Goal: Transaction & Acquisition: Purchase product/service

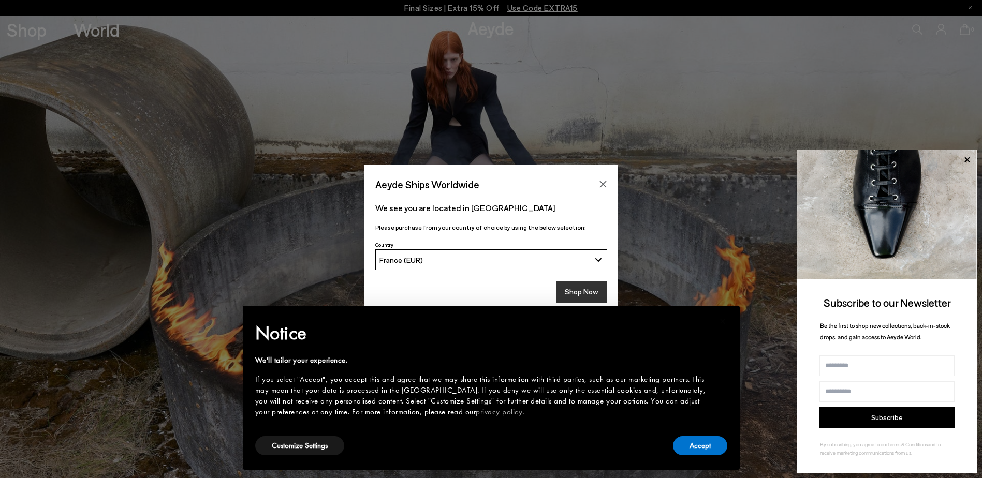
click at [573, 294] on button "Shop Now" at bounding box center [581, 292] width 51 height 22
click at [708, 447] on button "Accept" at bounding box center [700, 445] width 54 height 19
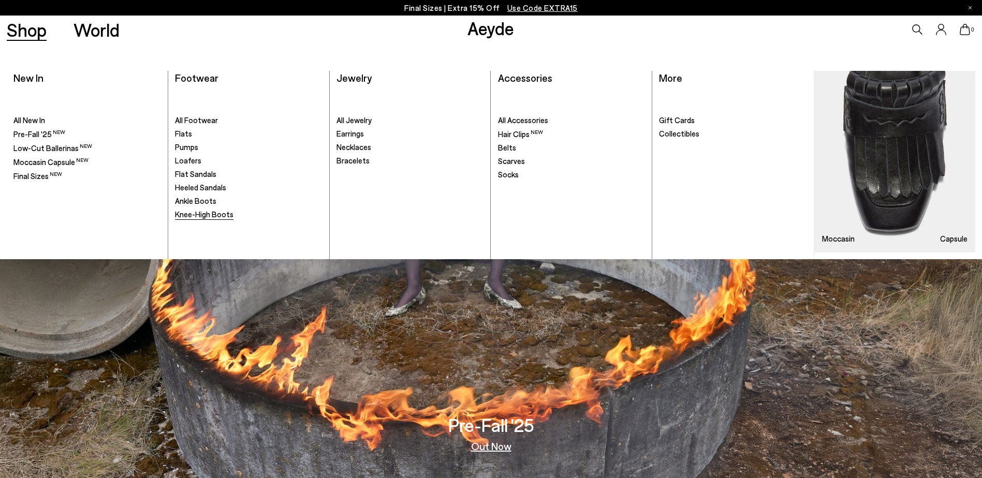
click at [209, 217] on span "Knee-High Boots" at bounding box center [204, 214] width 58 height 9
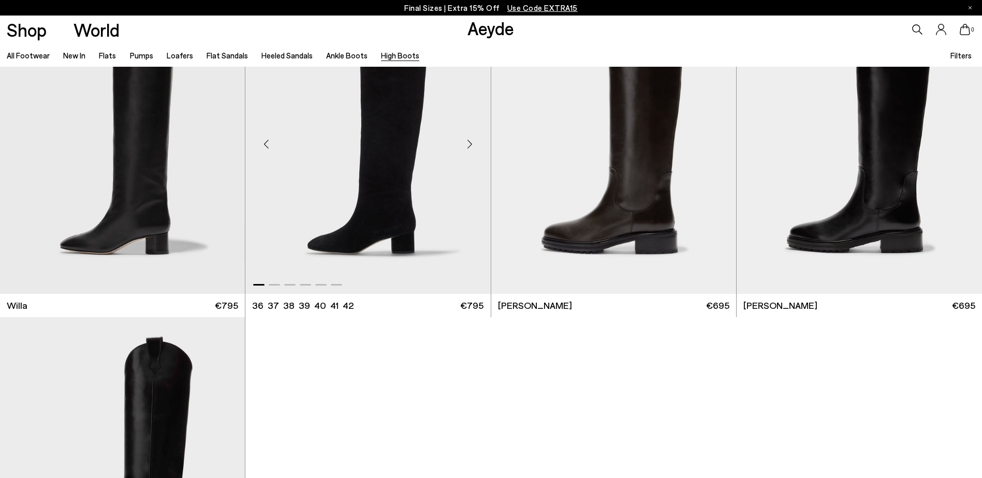
scroll to position [311, 0]
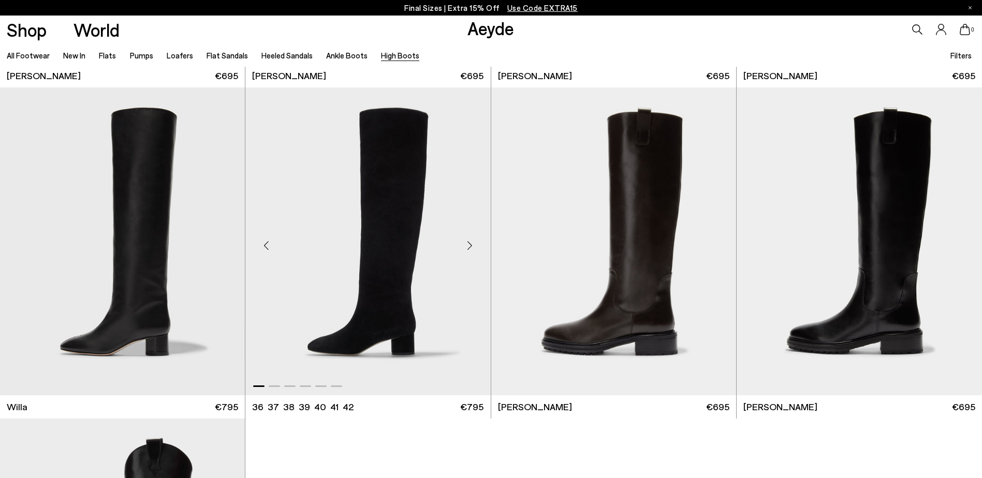
click at [469, 242] on div "Next slide" at bounding box center [470, 245] width 31 height 31
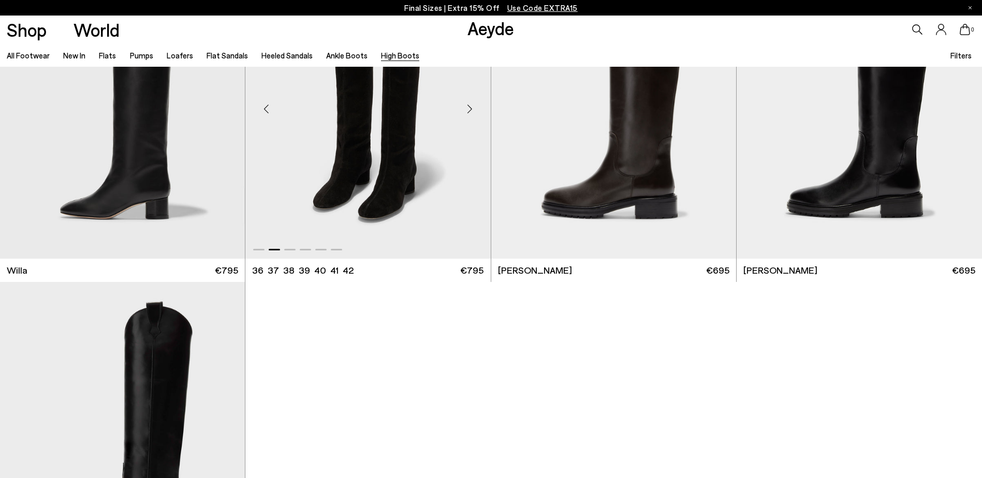
scroll to position [621, 0]
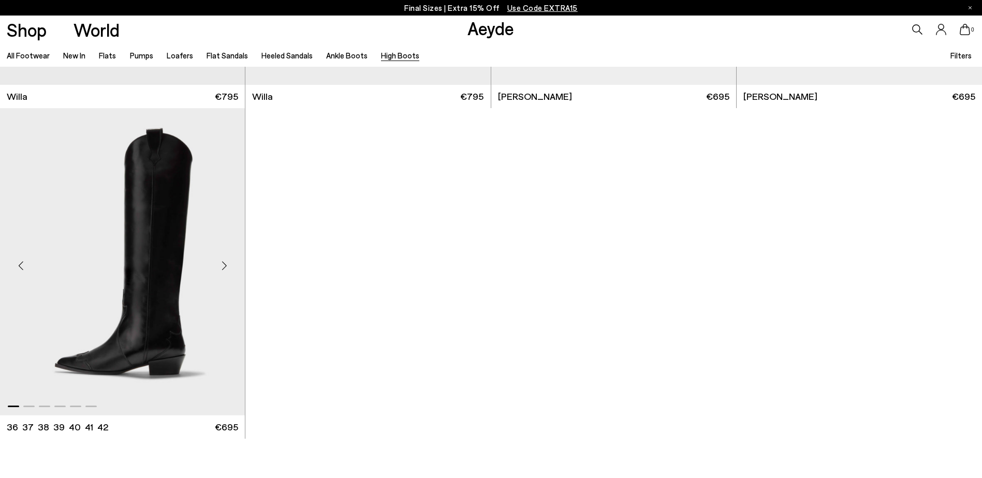
click at [230, 259] on div "Next slide" at bounding box center [224, 266] width 31 height 31
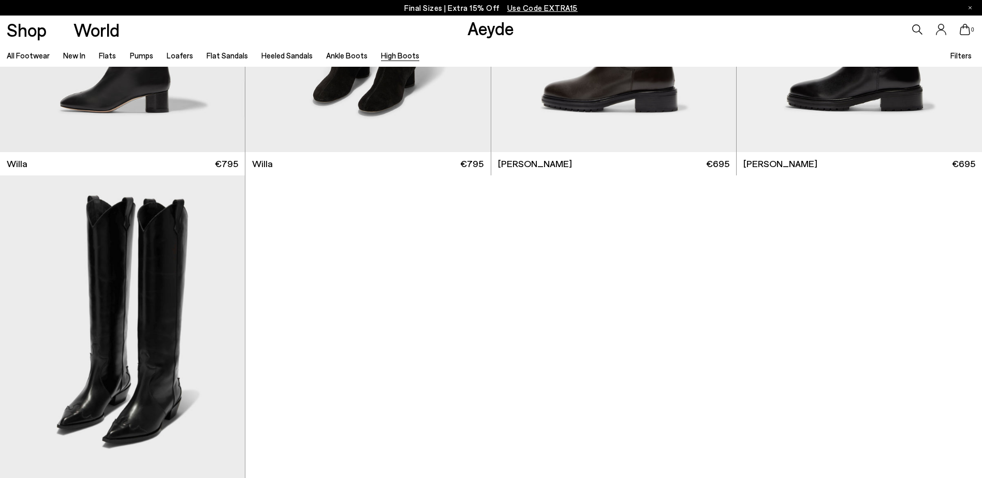
scroll to position [414, 0]
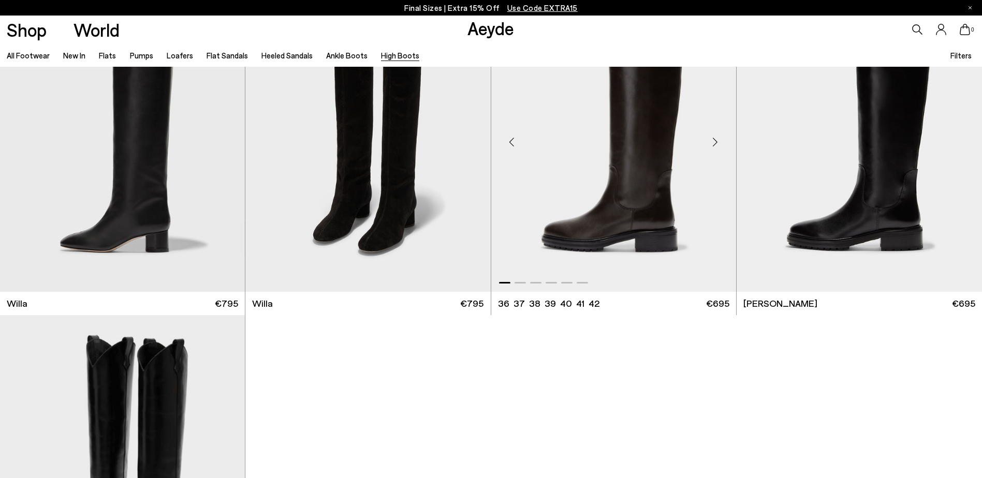
click at [713, 143] on div "Next slide" at bounding box center [715, 141] width 31 height 31
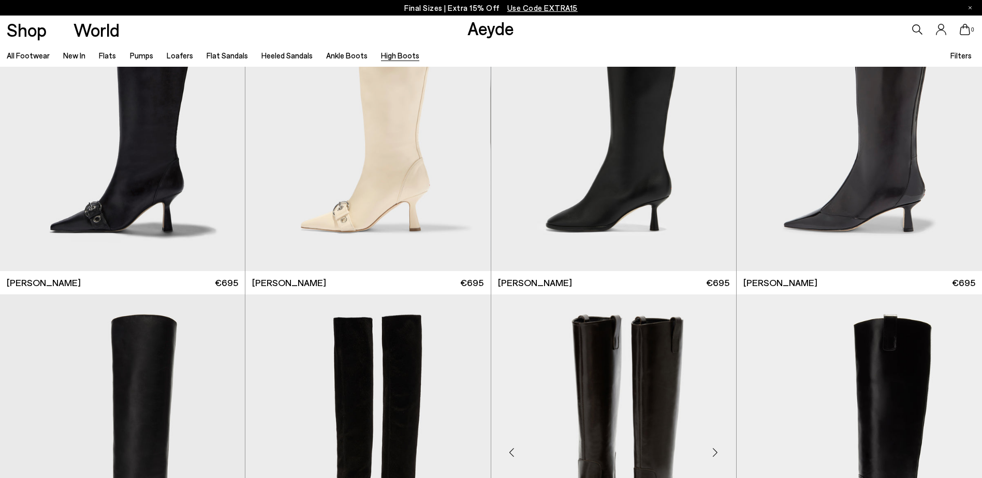
scroll to position [0, 0]
